Goal: Use online tool/utility: Utilize a website feature to perform a specific function

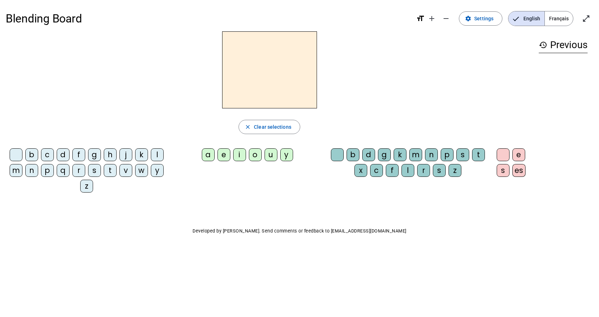
click at [555, 16] on span "Français" at bounding box center [559, 18] width 28 height 14
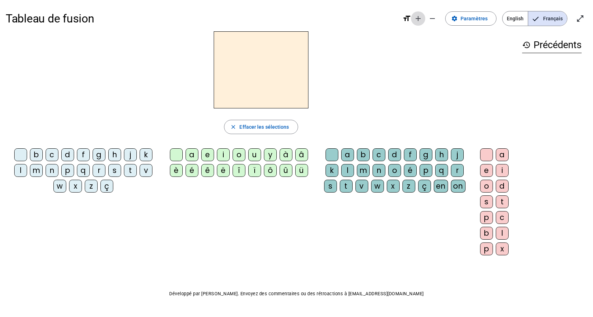
click at [420, 17] on mat-icon "add" at bounding box center [418, 18] width 9 height 9
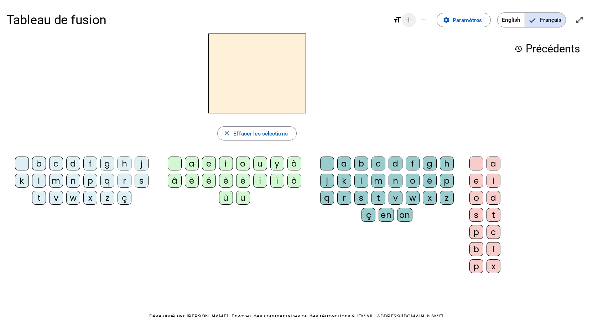
click at [408, 21] on mat-icon "add" at bounding box center [409, 20] width 9 height 9
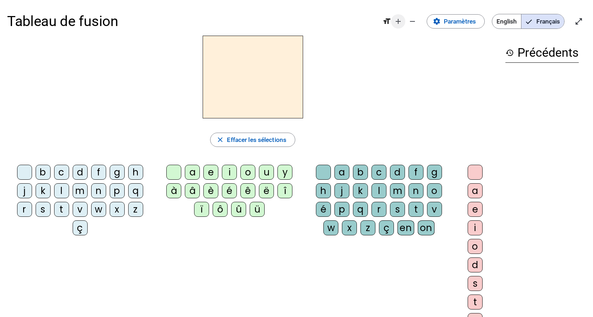
click at [398, 22] on mat-icon "add" at bounding box center [398, 21] width 9 height 9
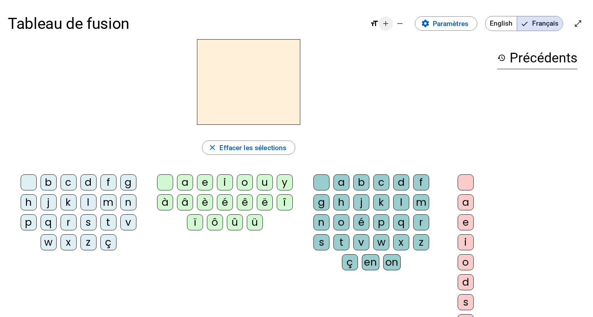
click at [387, 25] on mat-icon "add" at bounding box center [386, 23] width 9 height 9
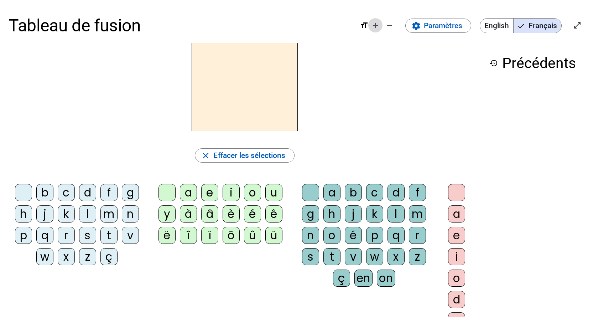
click at [374, 26] on mat-icon "add" at bounding box center [375, 25] width 9 height 9
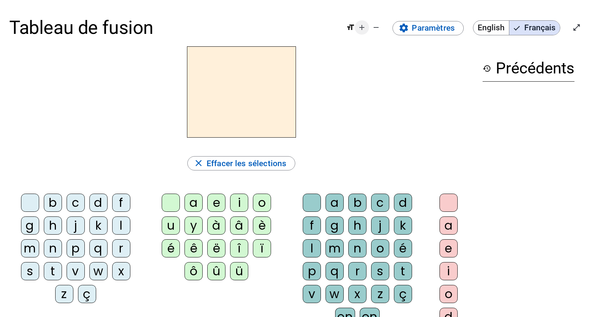
click at [363, 28] on mat-icon "add" at bounding box center [362, 27] width 9 height 9
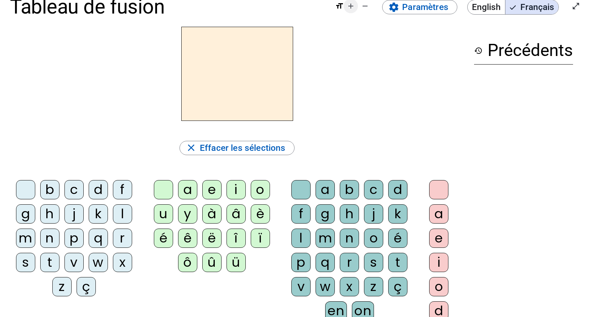
scroll to position [36, 0]
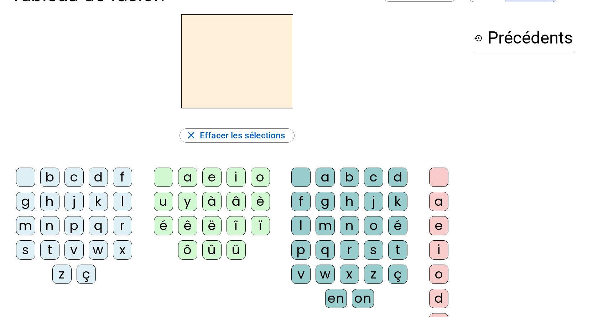
click at [119, 202] on div "l" at bounding box center [122, 201] width 19 height 19
click at [184, 177] on div "a" at bounding box center [187, 176] width 19 height 19
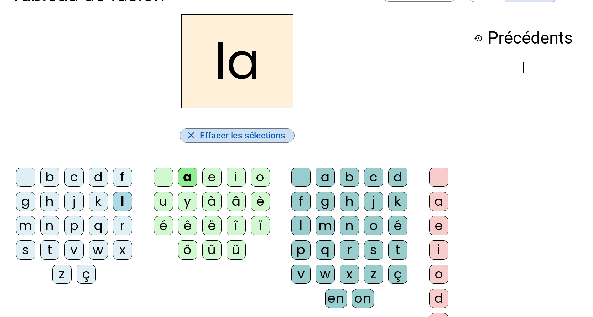
click at [222, 133] on span "Effacer les sélections" at bounding box center [243, 135] width 86 height 15
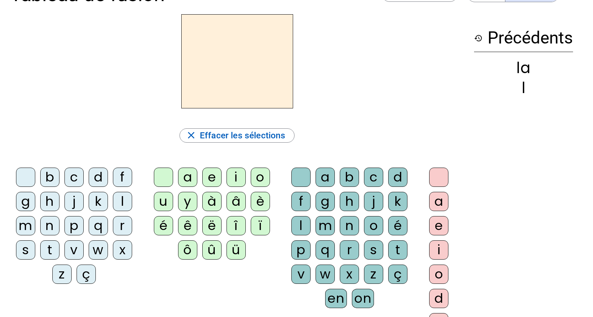
click at [46, 177] on div "b" at bounding box center [49, 176] width 19 height 19
click at [208, 178] on div "e" at bounding box center [211, 176] width 19 height 19
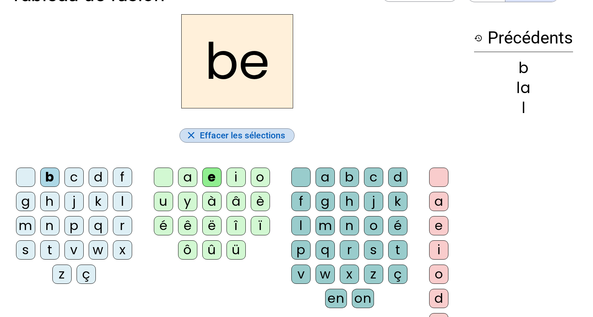
click at [211, 133] on span "Effacer les sélections" at bounding box center [243, 135] width 86 height 15
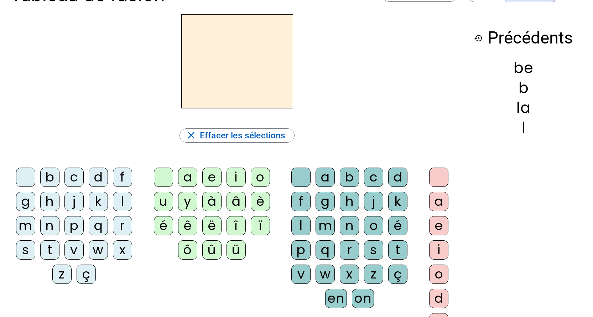
click at [20, 248] on div "s" at bounding box center [25, 249] width 19 height 19
click at [190, 178] on div "a" at bounding box center [187, 176] width 19 height 19
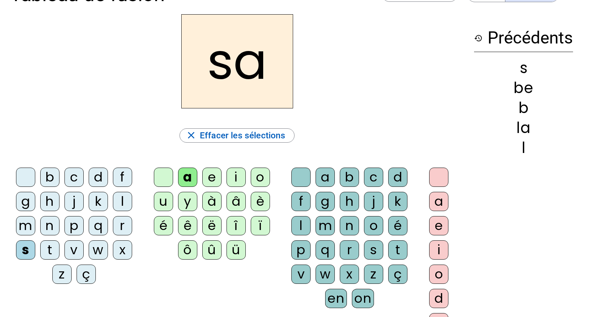
click at [189, 181] on div "a" at bounding box center [187, 176] width 19 height 19
click at [204, 131] on span "Effacer les sélections" at bounding box center [243, 135] width 86 height 15
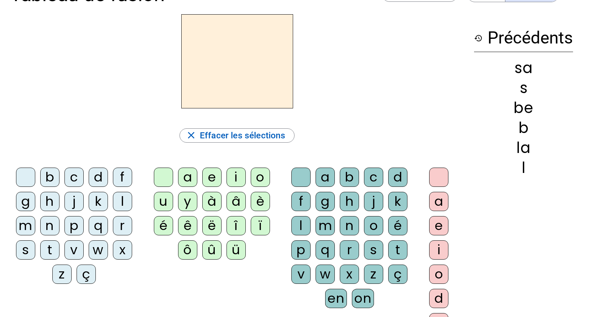
click at [25, 249] on div "s" at bounding box center [25, 249] width 19 height 19
click at [235, 176] on div "i" at bounding box center [236, 176] width 19 height 19
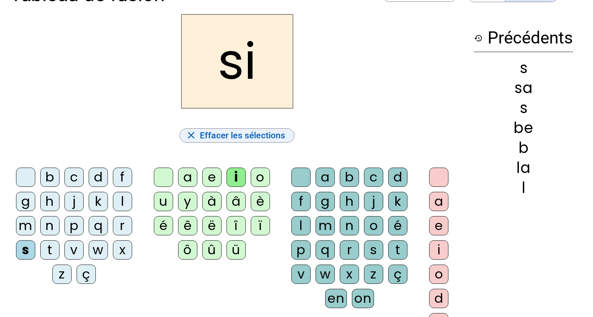
click at [233, 135] on span "Effacer les sélections" at bounding box center [243, 135] width 86 height 15
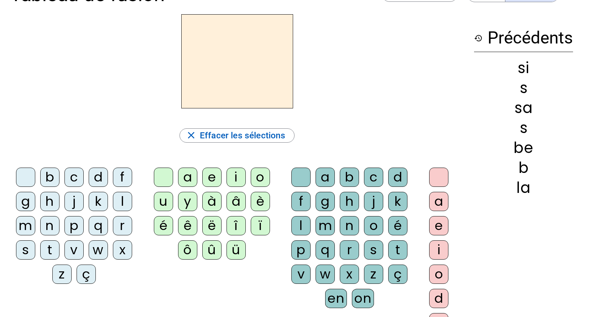
click at [23, 244] on div "s" at bounding box center [25, 249] width 19 height 19
click at [263, 176] on div "o" at bounding box center [260, 176] width 19 height 19
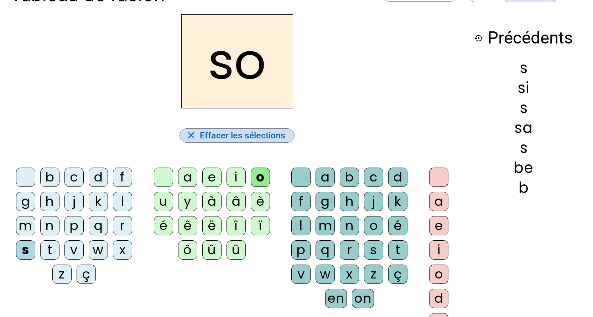
click at [245, 136] on span "Effacer les sélections" at bounding box center [243, 135] width 86 height 15
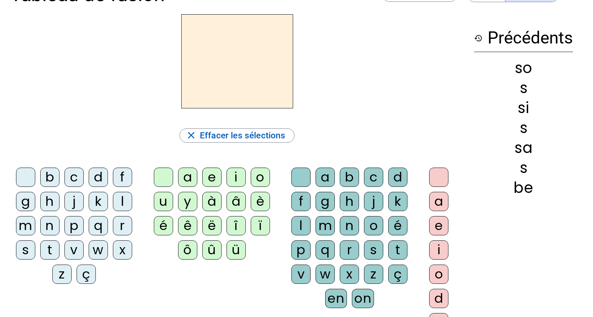
click at [99, 202] on div "k" at bounding box center [98, 201] width 19 height 19
click at [239, 179] on div "i" at bounding box center [236, 176] width 19 height 19
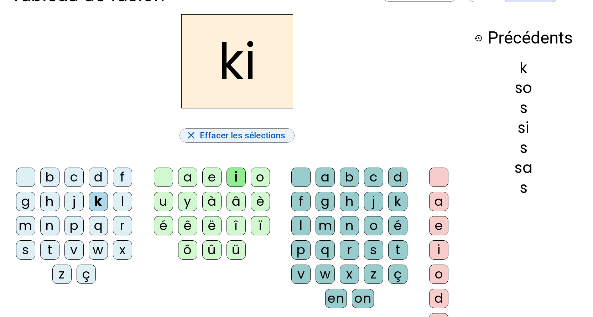
click at [231, 136] on span "Effacer les sélections" at bounding box center [243, 135] width 86 height 15
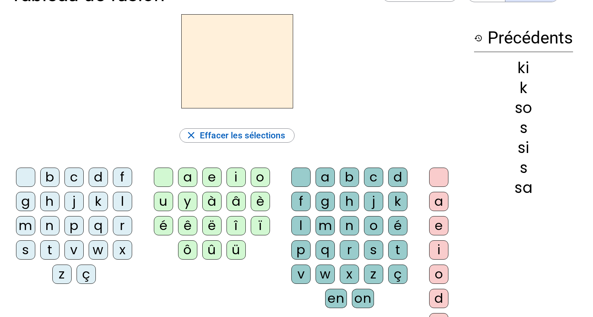
click at [76, 175] on div "c" at bounding box center [73, 176] width 19 height 19
click at [190, 175] on div "a" at bounding box center [187, 176] width 19 height 19
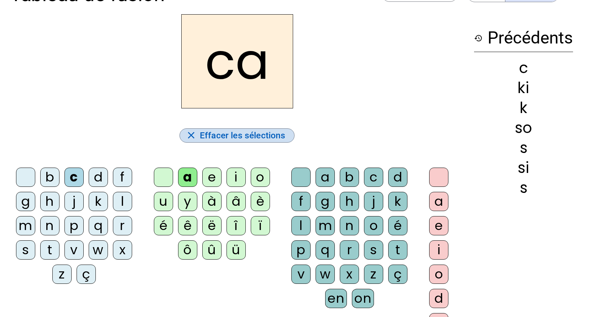
click at [225, 134] on span "Effacer les sélections" at bounding box center [243, 135] width 86 height 15
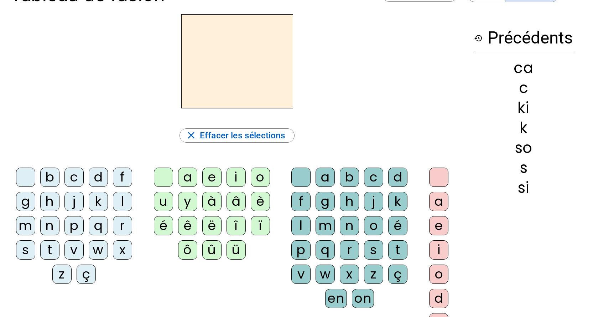
click at [71, 175] on div "c" at bounding box center [73, 176] width 19 height 19
click at [232, 178] on div "i" at bounding box center [236, 176] width 19 height 19
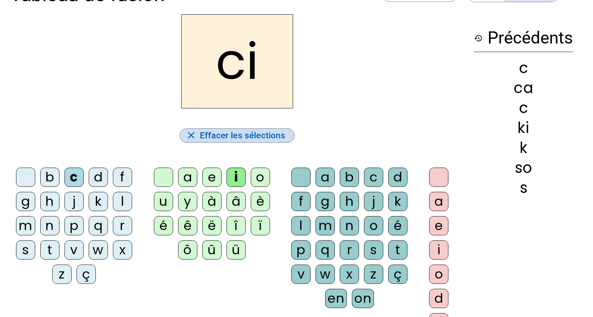
click at [218, 136] on span "Effacer les sélections" at bounding box center [243, 135] width 86 height 15
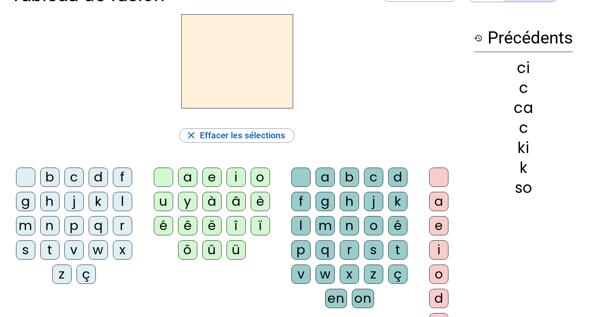
click at [48, 176] on div "b" at bounding box center [49, 176] width 19 height 19
click at [77, 176] on div "c" at bounding box center [73, 176] width 19 height 19
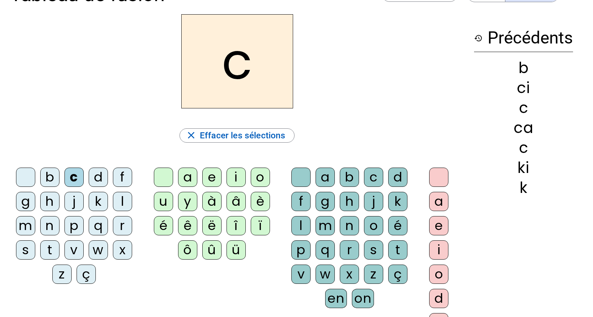
click at [97, 180] on div "d" at bounding box center [98, 176] width 19 height 19
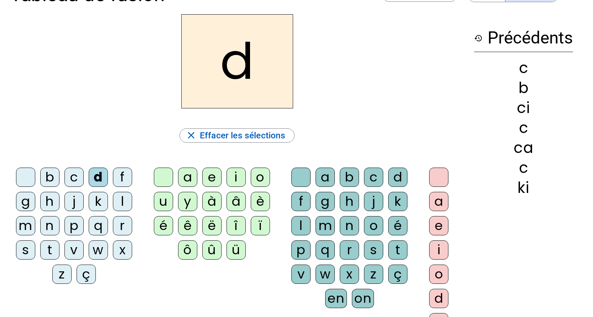
click at [213, 175] on div "e" at bounding box center [211, 176] width 19 height 19
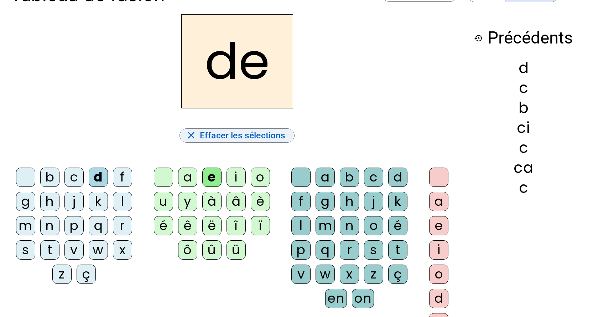
click at [238, 133] on span "Effacer les sélections" at bounding box center [243, 135] width 86 height 15
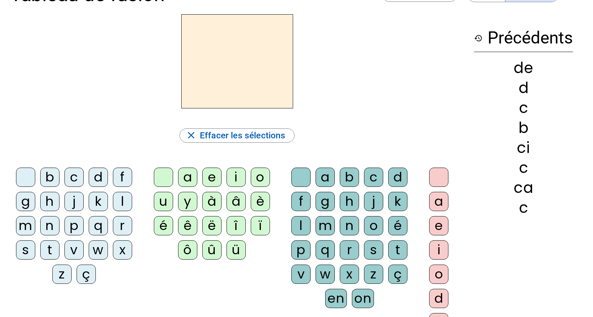
click at [206, 177] on div "e" at bounding box center [211, 176] width 19 height 19
click at [123, 175] on div "f" at bounding box center [122, 176] width 19 height 19
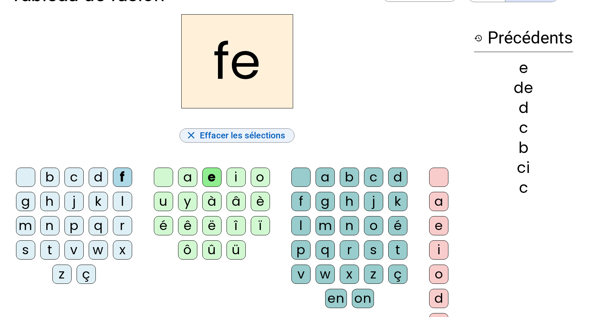
click at [210, 134] on span "Effacer les sélections" at bounding box center [243, 135] width 86 height 15
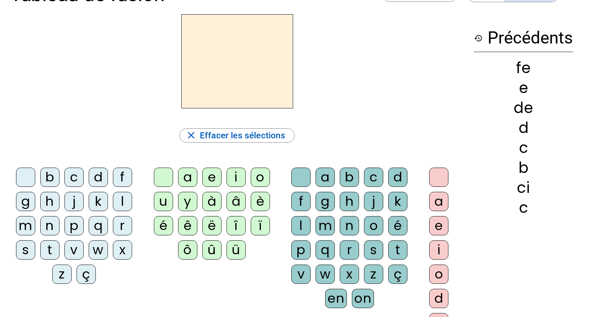
click at [15, 200] on div "b c d f g h j k l m n p q r s t v w x z ç" at bounding box center [76, 227] width 123 height 121
drag, startPoint x: 19, startPoint y: 201, endPoint x: 29, endPoint y: 201, distance: 10.3
click at [20, 201] on div "g" at bounding box center [25, 201] width 19 height 19
click at [48, 199] on div "h" at bounding box center [49, 201] width 19 height 19
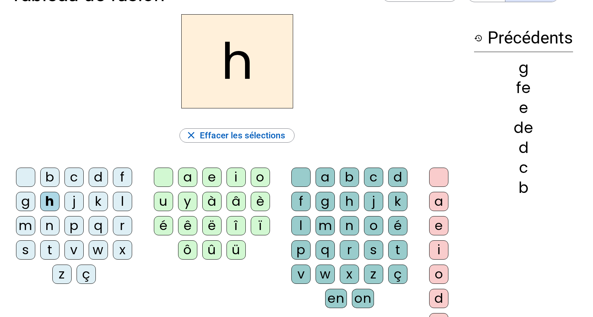
click at [78, 199] on div "j" at bounding box center [73, 201] width 19 height 19
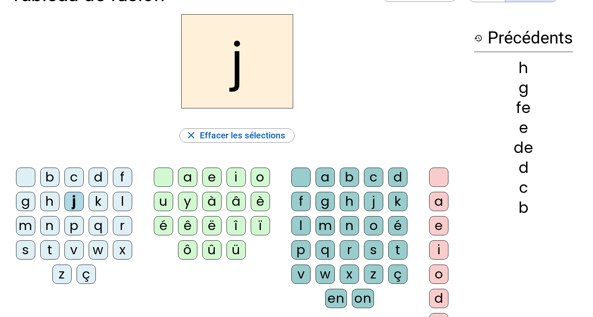
click at [88, 200] on letter-bubble "j" at bounding box center [76, 204] width 24 height 24
click at [94, 201] on div "k" at bounding box center [98, 201] width 19 height 19
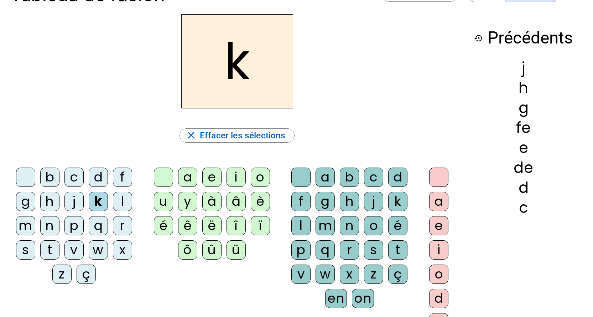
click at [121, 202] on div "l" at bounding box center [122, 201] width 19 height 19
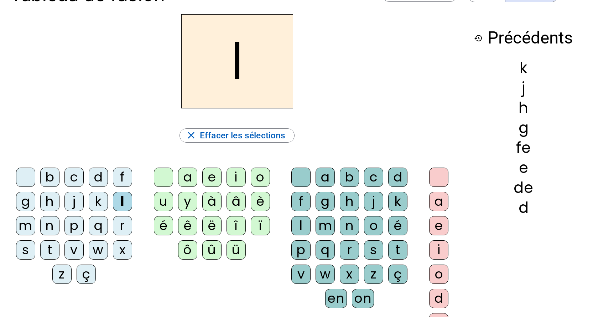
click at [24, 225] on div "m" at bounding box center [25, 225] width 19 height 19
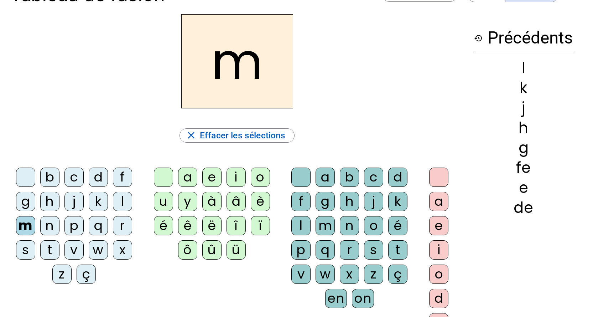
click at [49, 226] on div "n" at bounding box center [49, 225] width 19 height 19
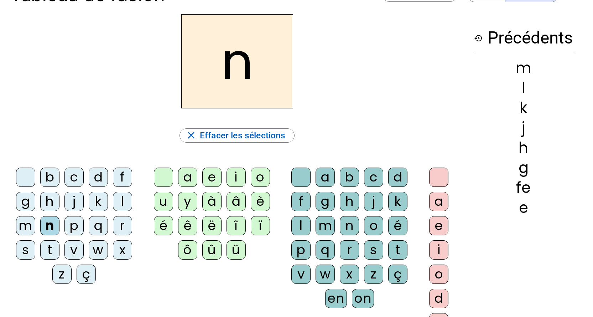
click at [70, 228] on div "p" at bounding box center [73, 225] width 19 height 19
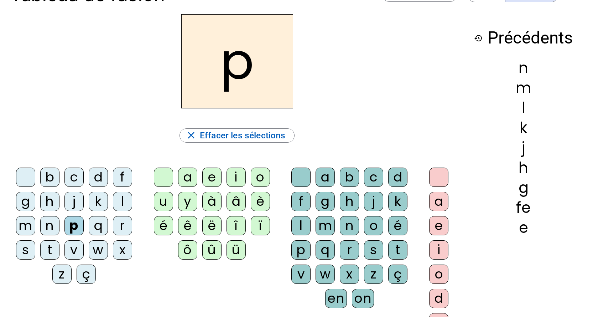
click at [102, 227] on div "q" at bounding box center [98, 225] width 19 height 19
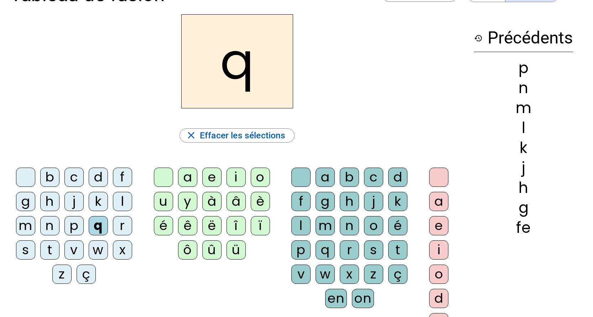
click at [125, 226] on div "r" at bounding box center [122, 225] width 19 height 19
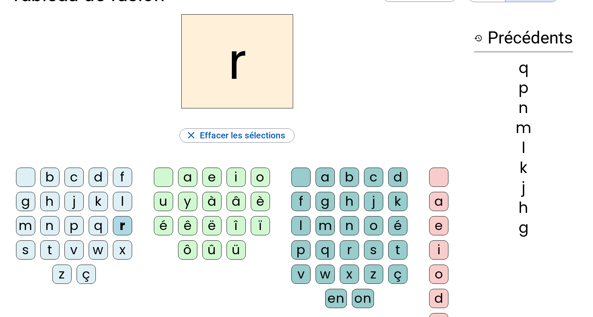
click at [258, 174] on div "o" at bounding box center [260, 176] width 19 height 19
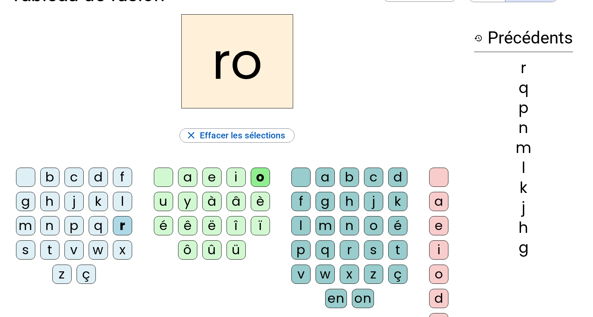
click at [304, 198] on div "f" at bounding box center [300, 201] width 19 height 19
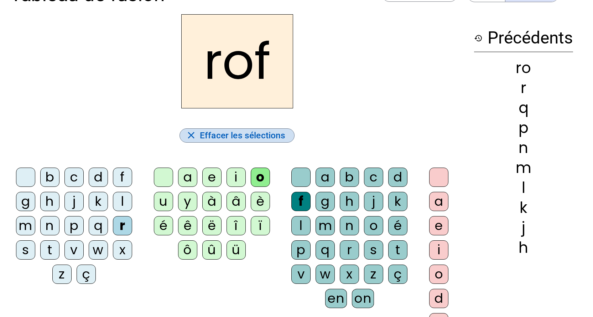
click at [241, 130] on span "Effacer les sélections" at bounding box center [243, 135] width 86 height 15
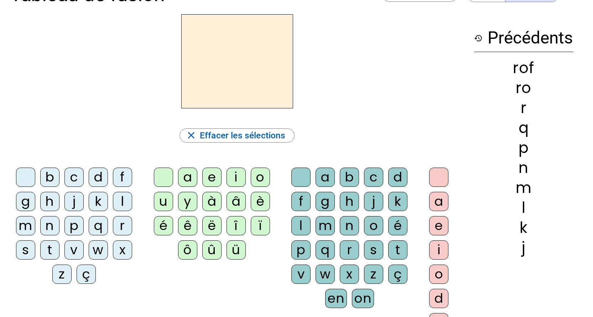
click at [120, 201] on div "l" at bounding box center [122, 201] width 19 height 19
click at [189, 177] on div "a" at bounding box center [187, 176] width 19 height 19
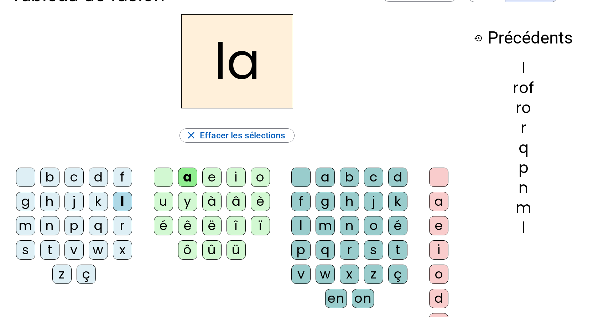
click at [345, 177] on div "b" at bounding box center [349, 176] width 19 height 19
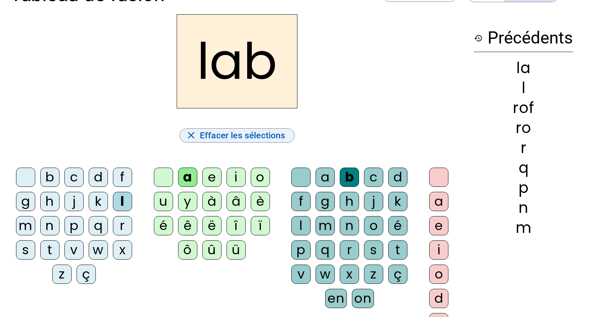
click at [229, 135] on span "Effacer les sélections" at bounding box center [243, 135] width 86 height 15
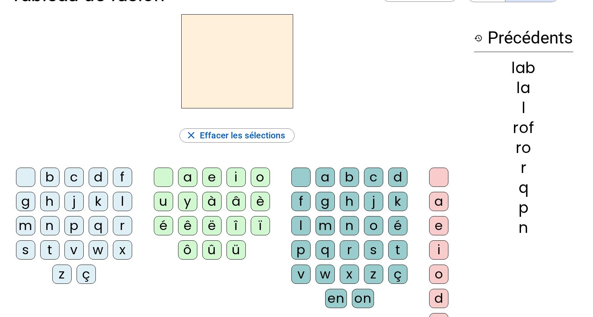
click at [122, 178] on div "f" at bounding box center [122, 176] width 19 height 19
click at [234, 181] on div "i" at bounding box center [236, 176] width 19 height 19
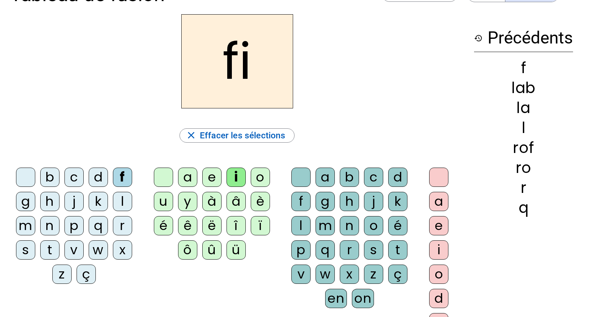
click at [400, 171] on div "d" at bounding box center [397, 176] width 19 height 19
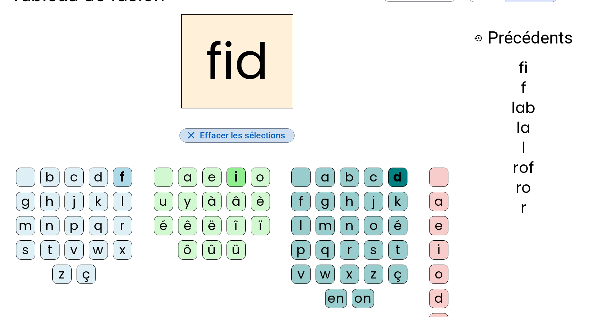
click at [213, 134] on span "Effacer les sélections" at bounding box center [243, 135] width 86 height 15
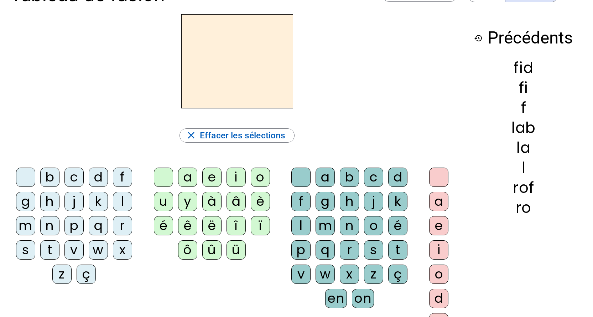
click at [125, 226] on div "r" at bounding box center [122, 225] width 19 height 19
click at [166, 199] on div "u" at bounding box center [163, 201] width 19 height 19
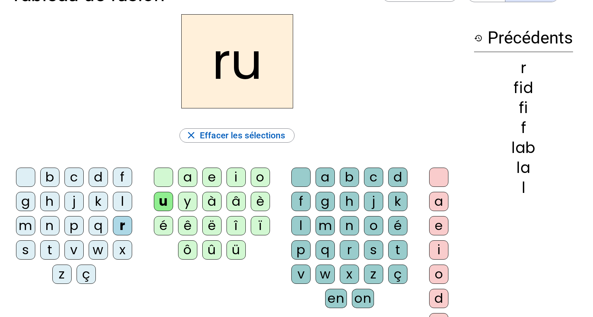
click at [211, 179] on div "e" at bounding box center [211, 176] width 19 height 19
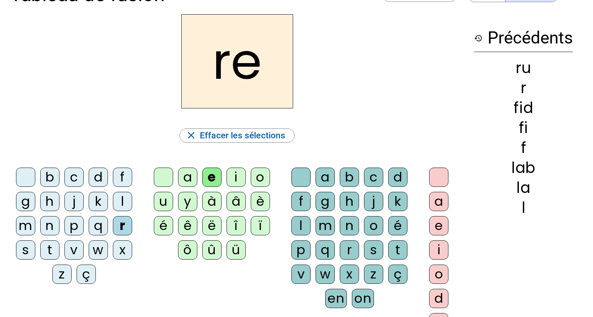
click at [353, 199] on div "h" at bounding box center [349, 201] width 19 height 19
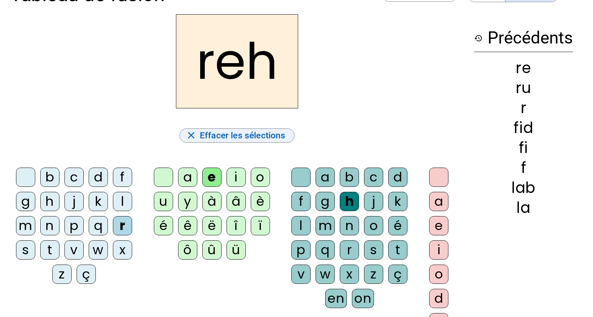
click at [236, 136] on span "Effacer les sélections" at bounding box center [243, 135] width 86 height 15
